Goal: Find specific page/section: Find specific page/section

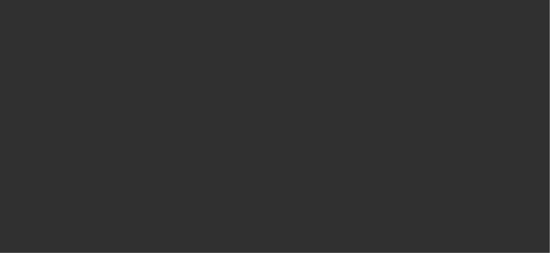
select select "10"
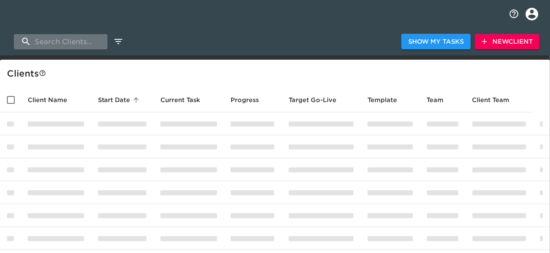
click at [85, 45] on input "search" at bounding box center [61, 41] width 94 height 15
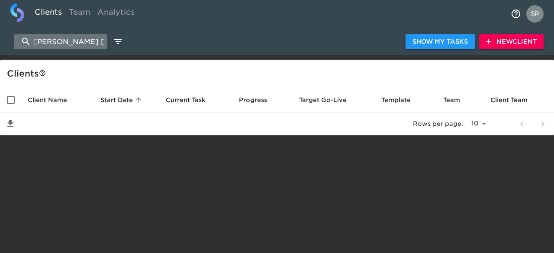
scroll to position [0, 9]
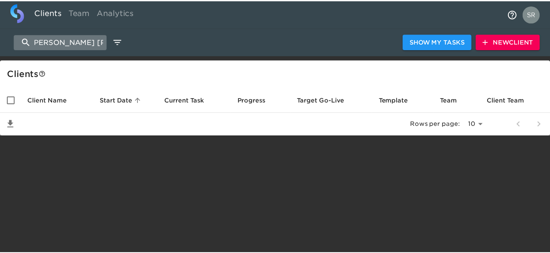
scroll to position [0, 1]
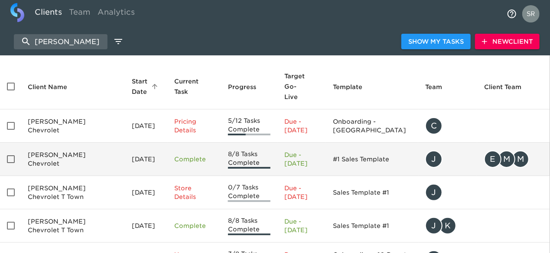
scroll to position [18, 0]
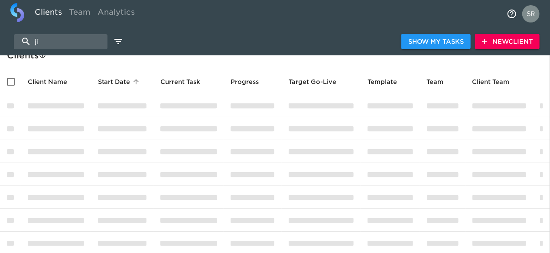
type input "j"
